Goal: Information Seeking & Learning: Learn about a topic

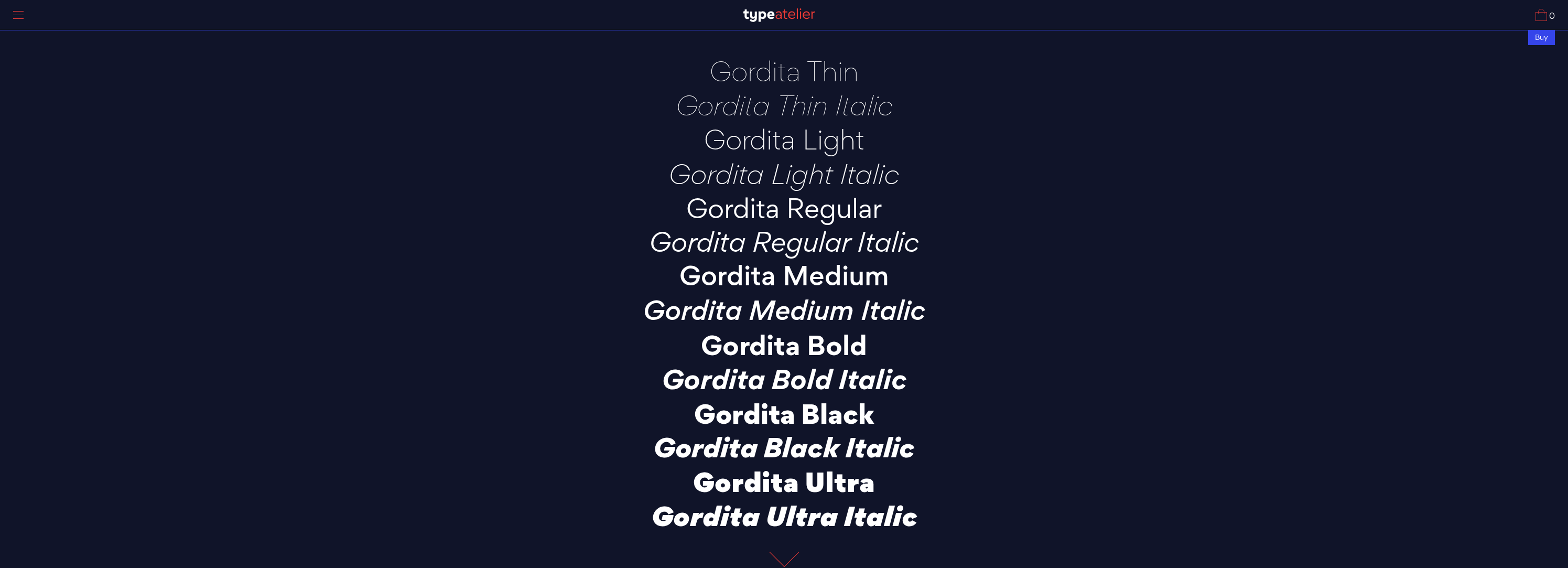
click at [777, 74] on p "Gordita Thin" at bounding box center [784, 71] width 367 height 29
copy div "Gordita Thin"
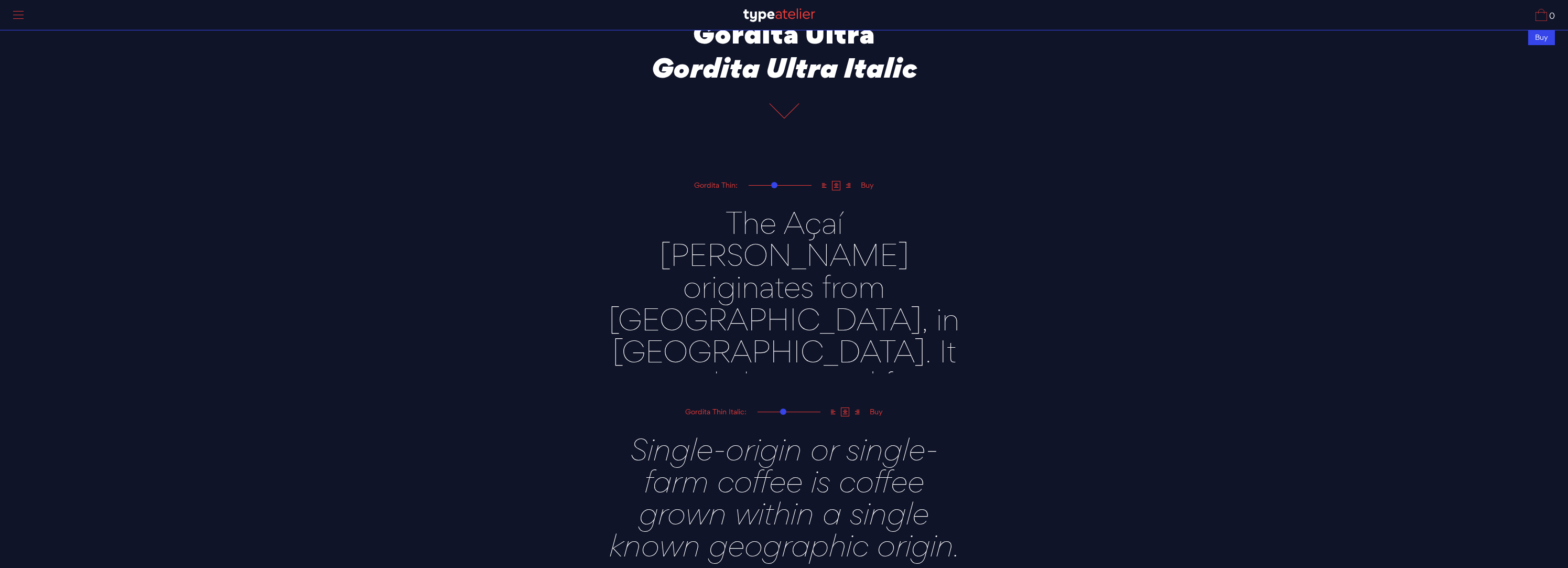
scroll to position [449, 0]
